Goal: Navigation & Orientation: Find specific page/section

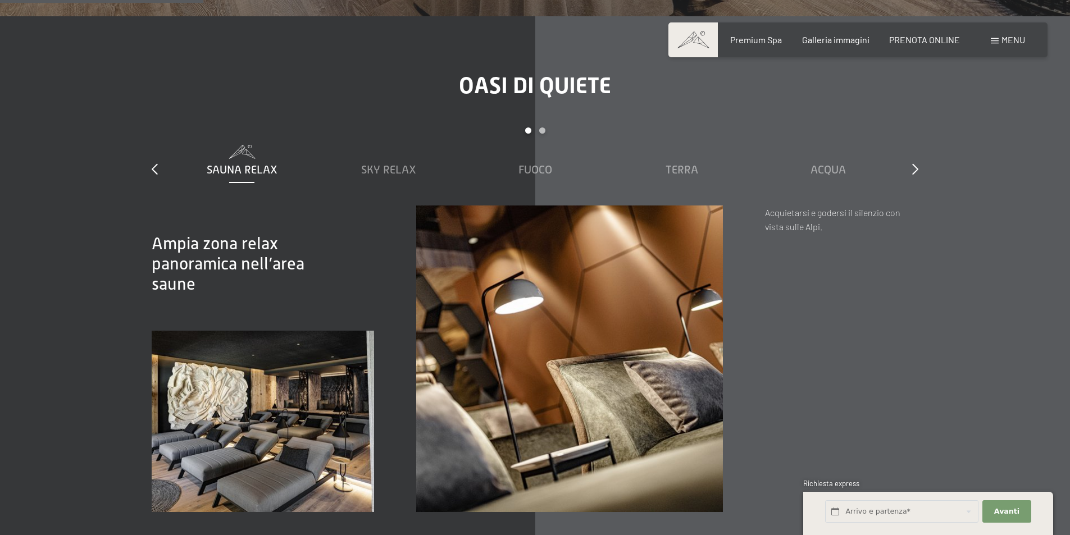
scroll to position [1684, 0]
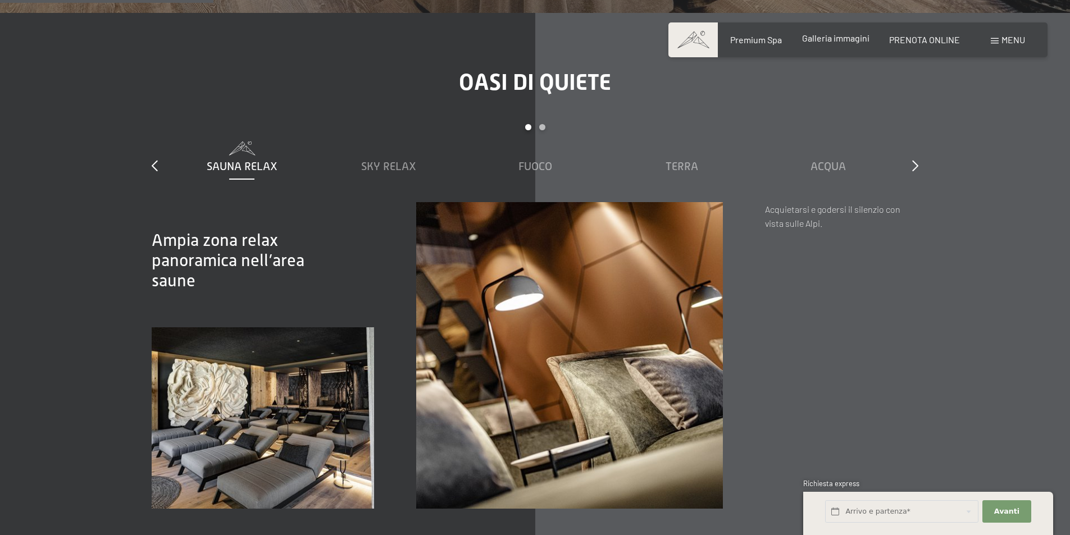
click at [832, 43] on div "Galleria immagini" at bounding box center [835, 38] width 67 height 12
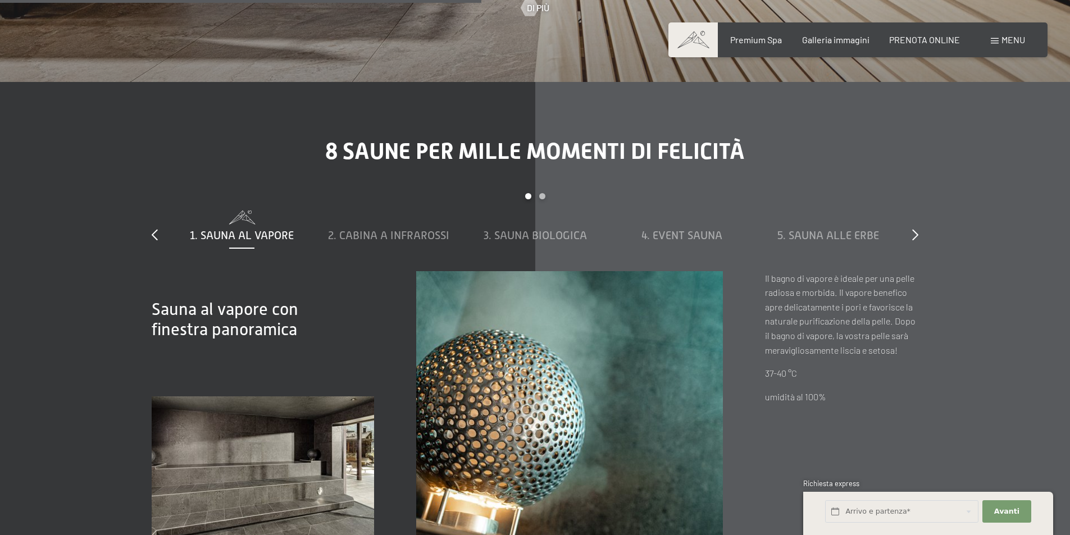
scroll to position [3818, 0]
click at [434, 229] on span "2. Cabina a infrarossi" at bounding box center [388, 235] width 121 height 12
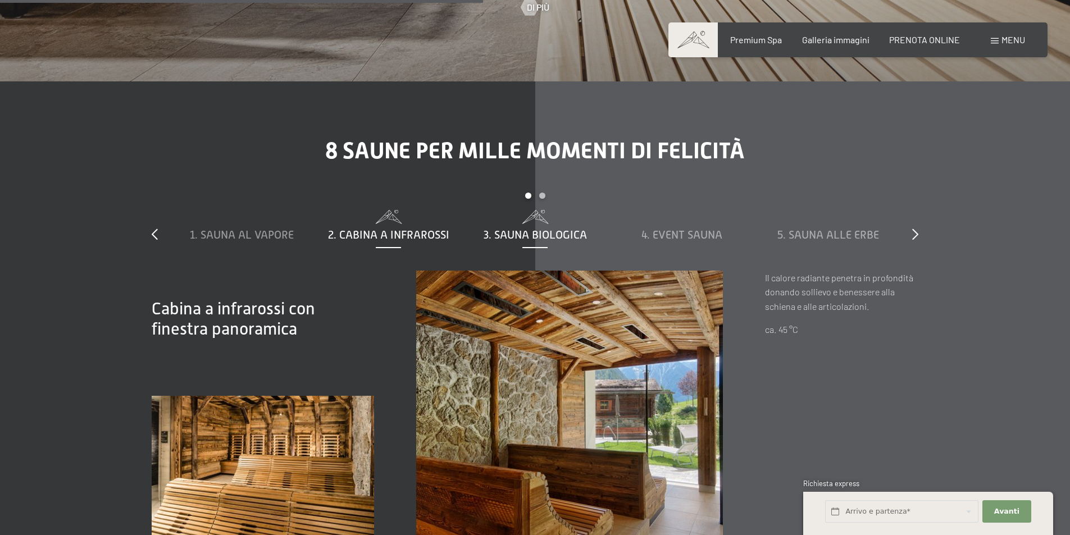
click at [518, 229] on span "3. Sauna biologica" at bounding box center [534, 235] width 103 height 12
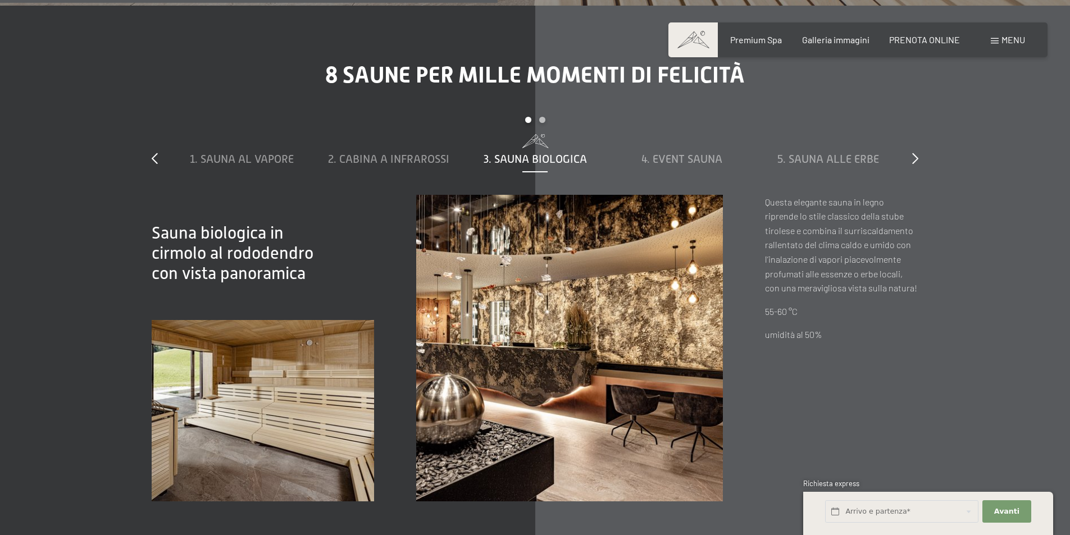
scroll to position [3874, 0]
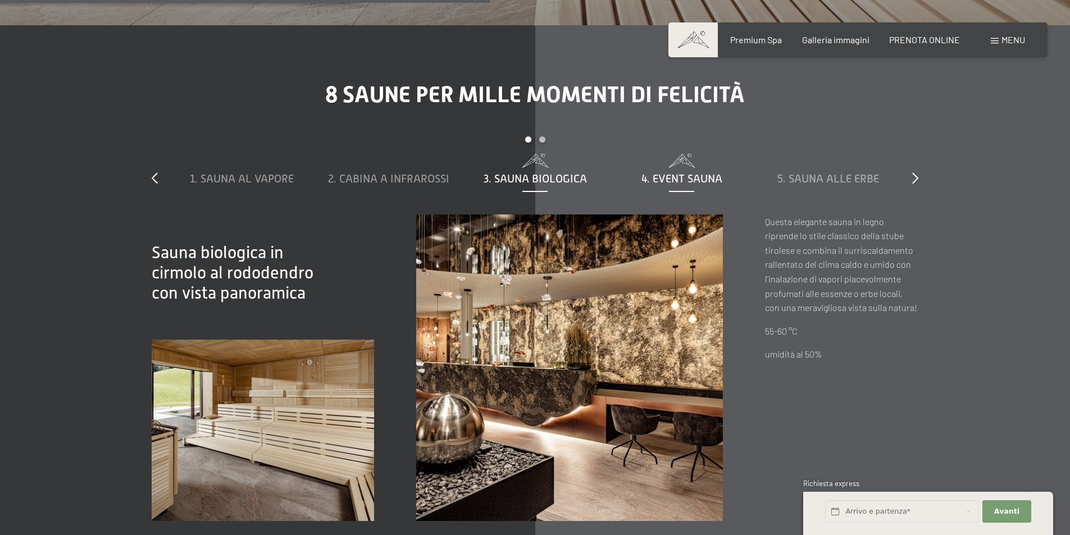
click at [682, 172] on span "4. Event Sauna" at bounding box center [681, 178] width 81 height 12
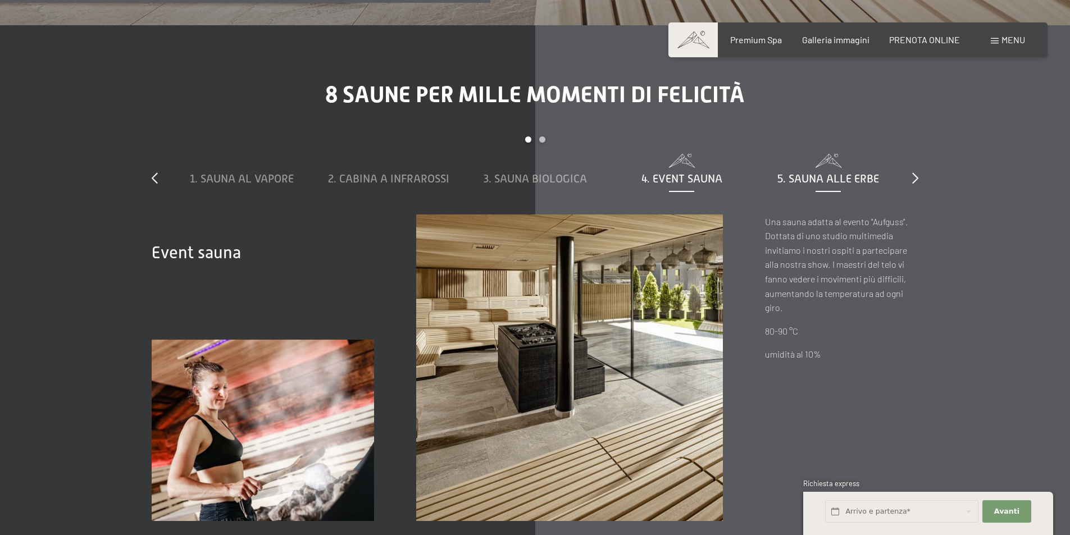
click at [798, 172] on span "5. Sauna alle erbe" at bounding box center [828, 178] width 102 height 12
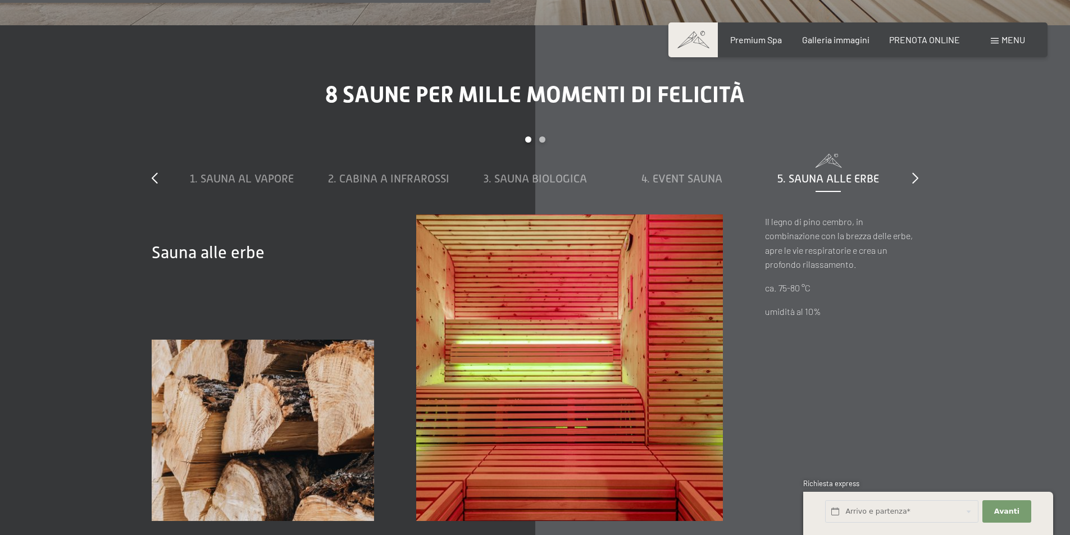
click at [920, 159] on div "8 saune per mille momenti di felicità slide 1 to 5 of 8 1. Sauna al vapore 2. C…" at bounding box center [534, 301] width 851 height 440
click at [911, 163] on div "slide 1 to 5 of 8 1. Sauna al vapore 2. Cabina a infrarossi 3. Sauna biologica …" at bounding box center [535, 175] width 766 height 78
click at [915, 172] on icon at bounding box center [915, 177] width 6 height 11
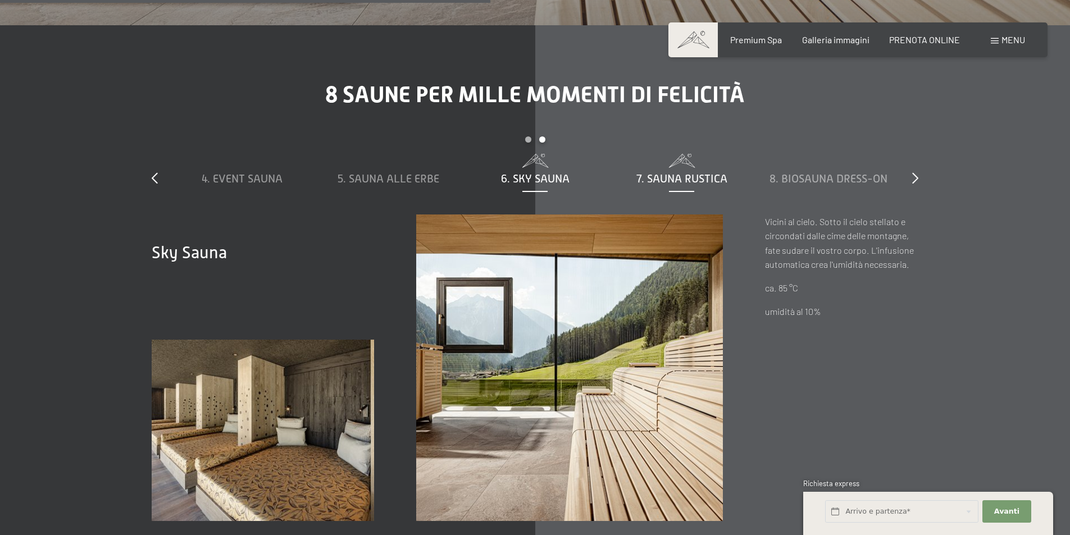
click at [665, 172] on span "7. Sauna rustica" at bounding box center [681, 178] width 91 height 12
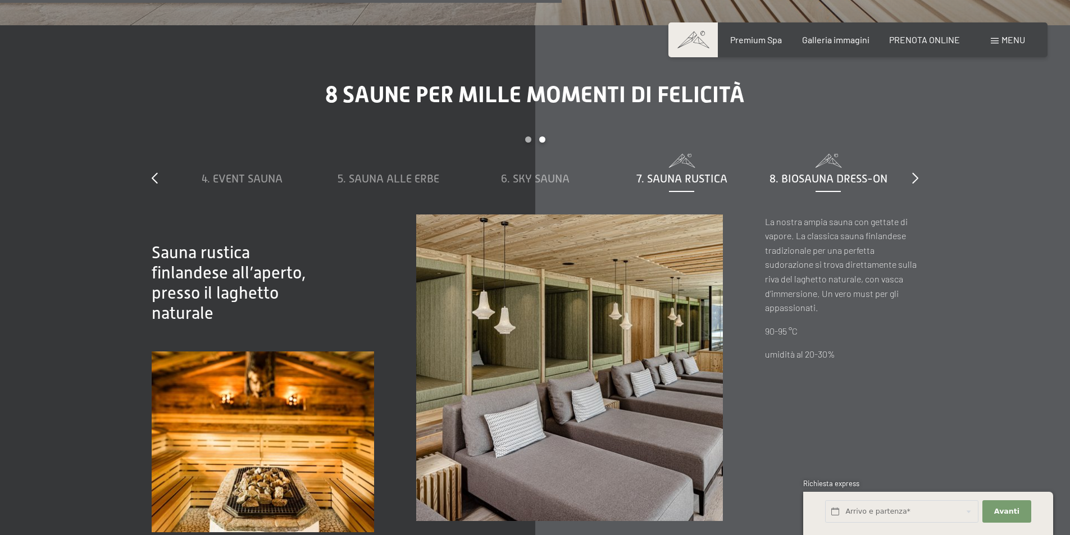
click at [802, 172] on span "8. Biosauna dress-on" at bounding box center [828, 178] width 118 height 12
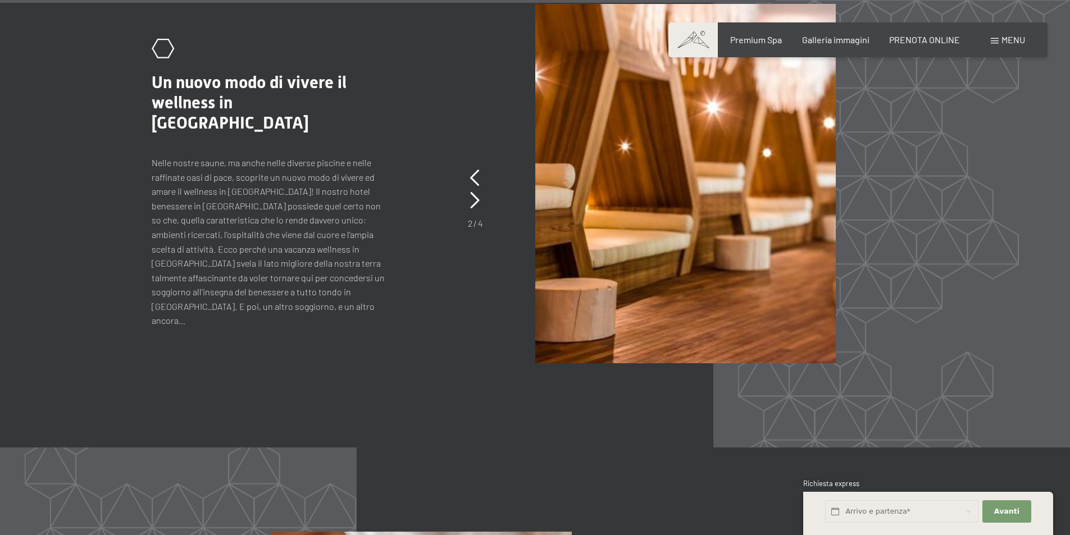
scroll to position [5222, 0]
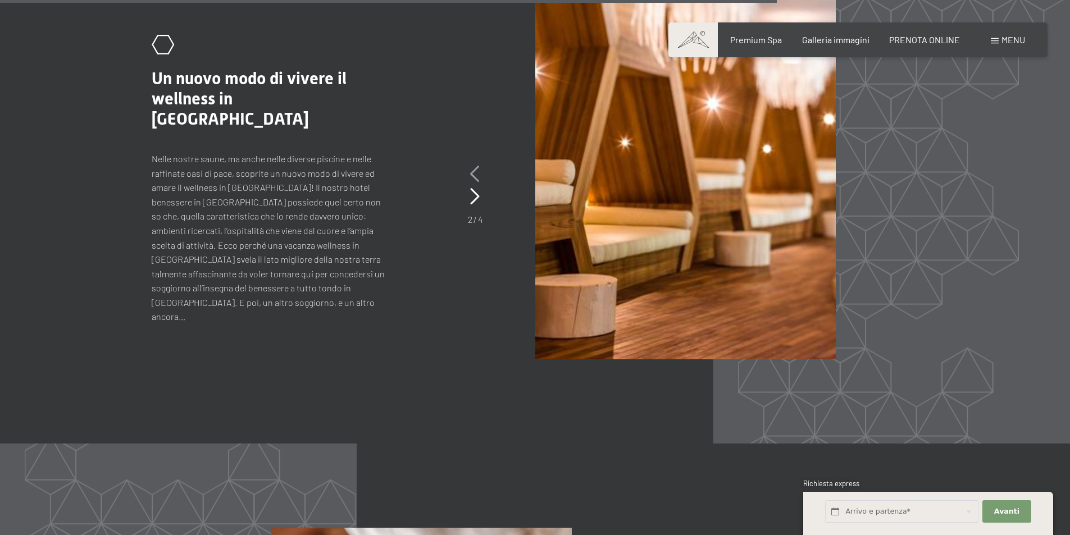
click at [478, 166] on icon at bounding box center [475, 174] width 10 height 17
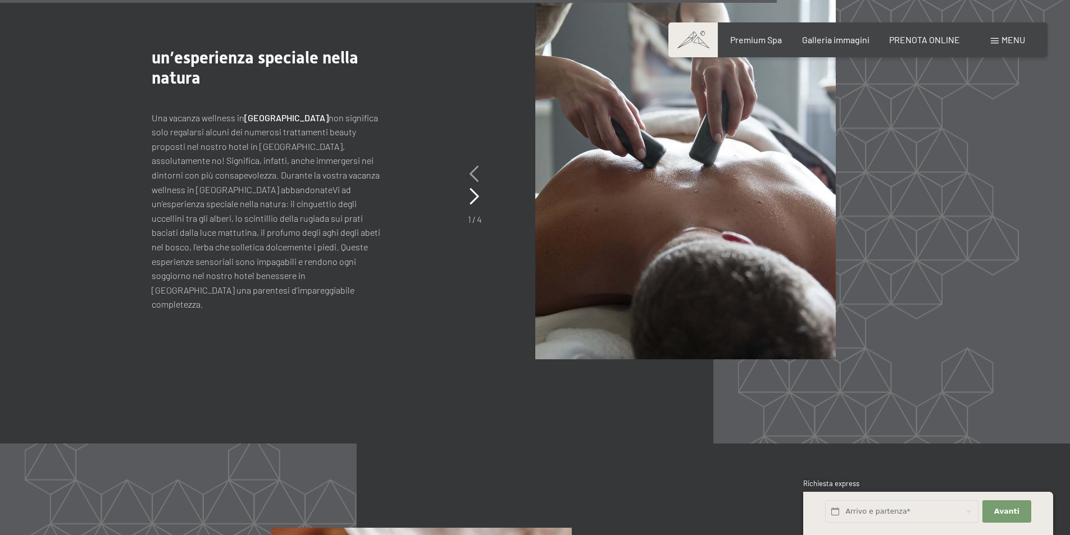
click at [478, 166] on icon at bounding box center [474, 174] width 10 height 17
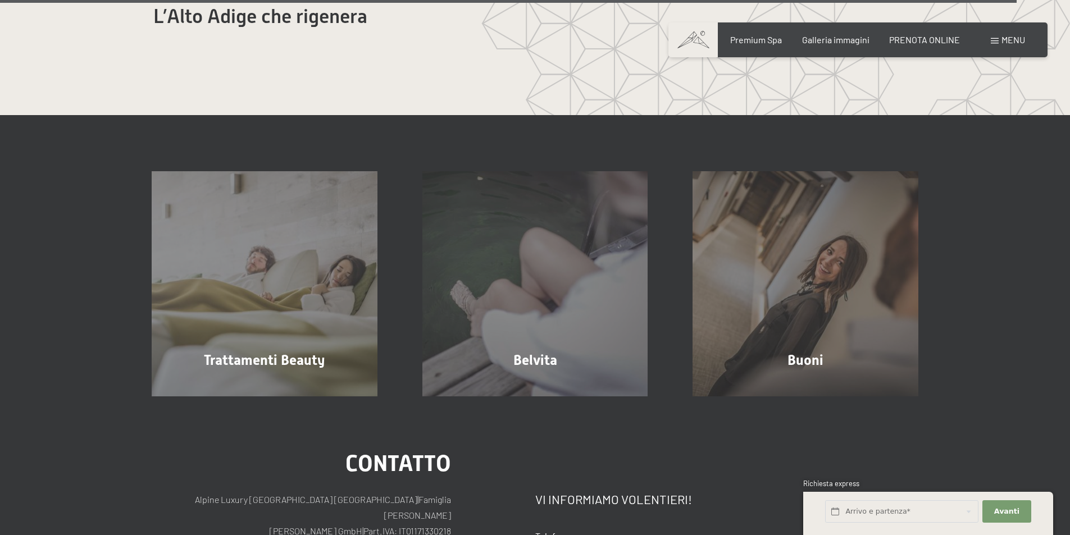
scroll to position [7018, 0]
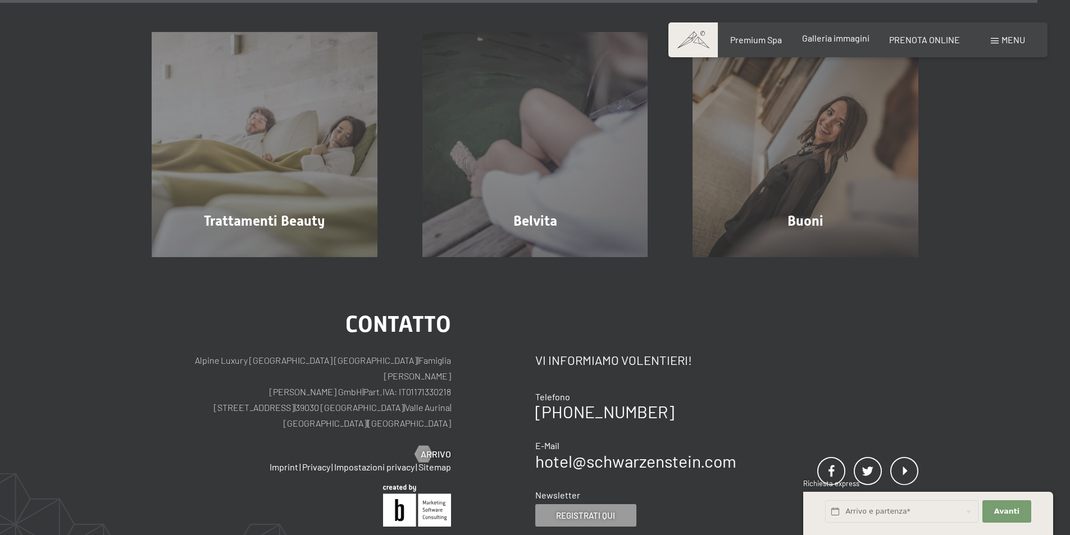
click at [828, 41] on span "Galleria immagini" at bounding box center [835, 38] width 67 height 11
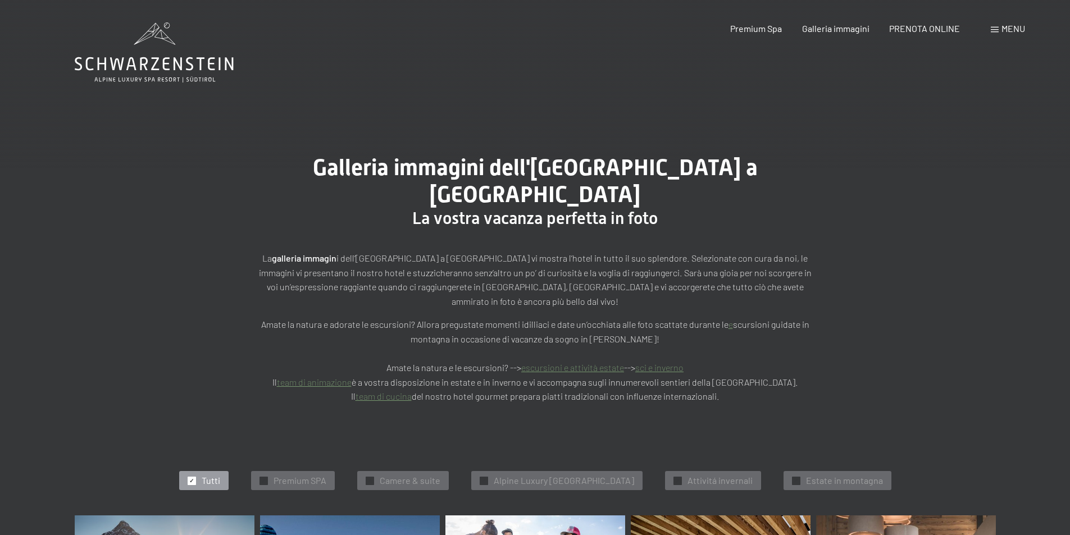
click at [998, 26] on div "Menu" at bounding box center [1007, 28] width 34 height 12
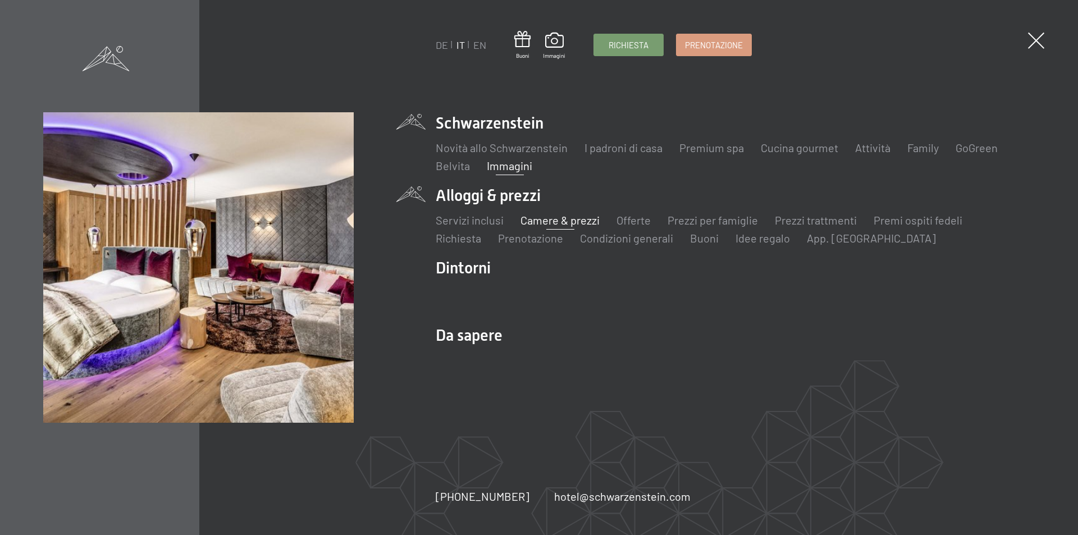
click at [536, 216] on link "Camere & prezzi" at bounding box center [559, 219] width 79 height 13
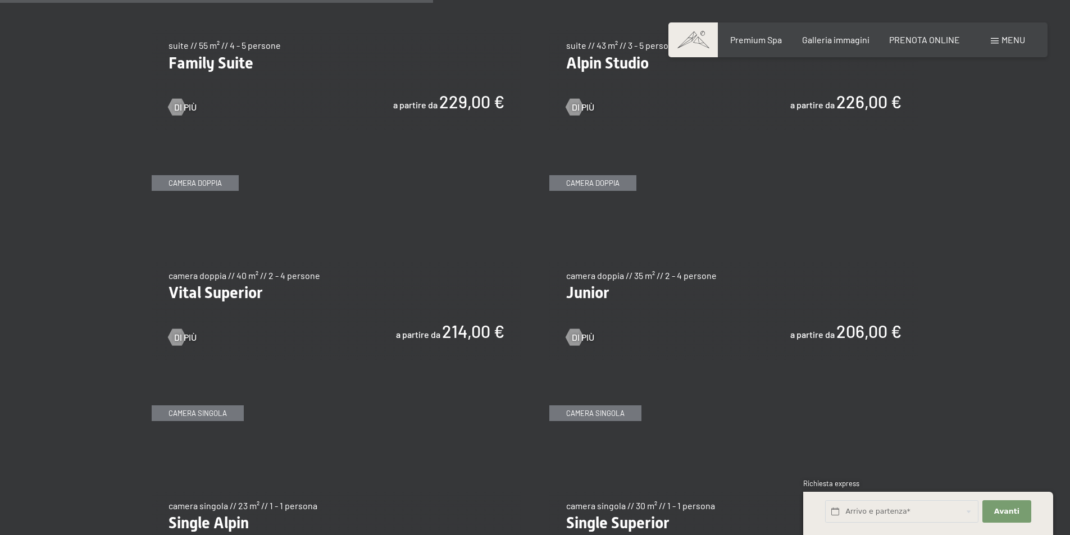
scroll to position [1516, 0]
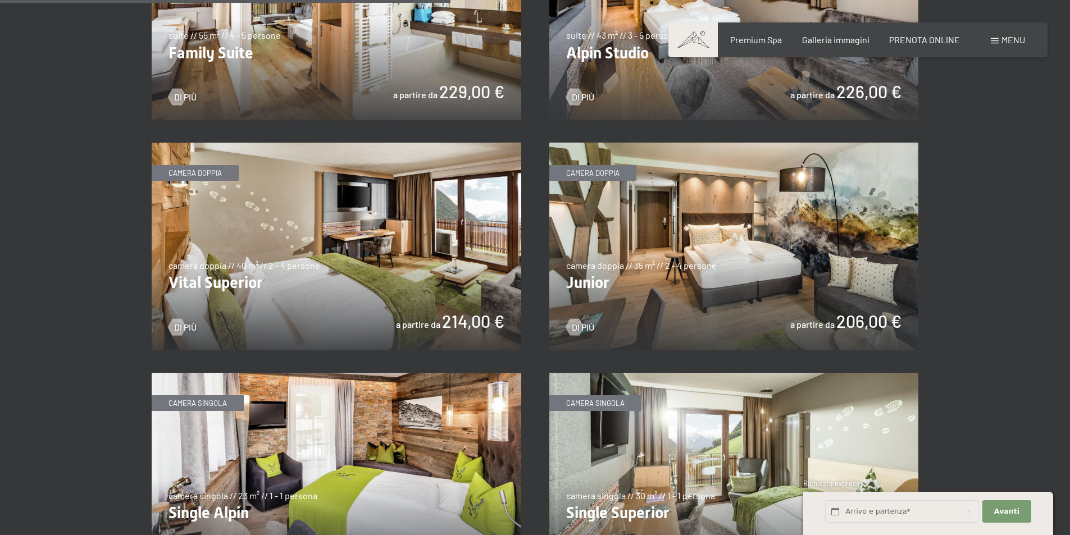
click at [682, 209] on img at bounding box center [733, 247] width 369 height 208
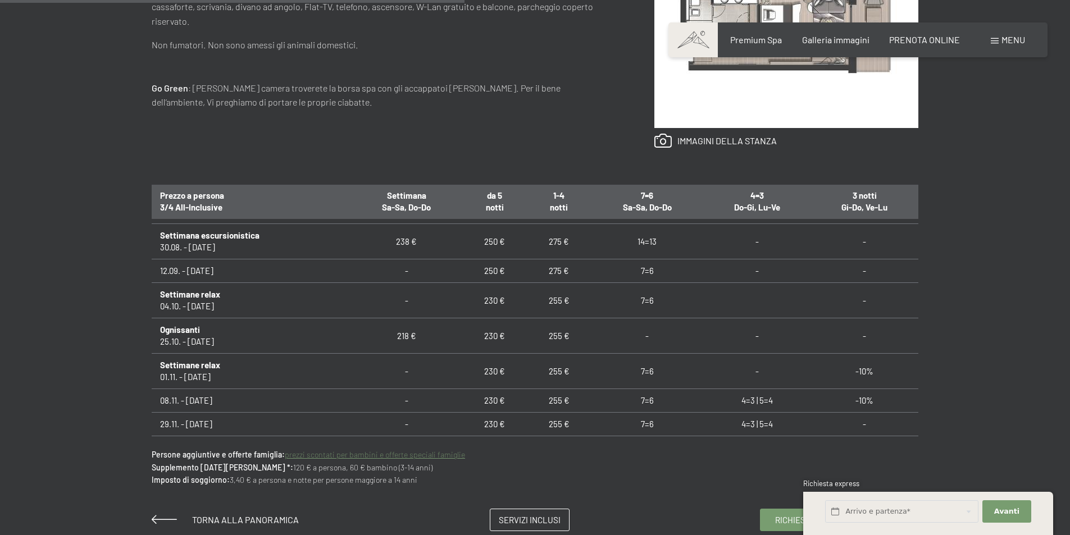
scroll to position [1021, 0]
